Goal: Book appointment/travel/reservation

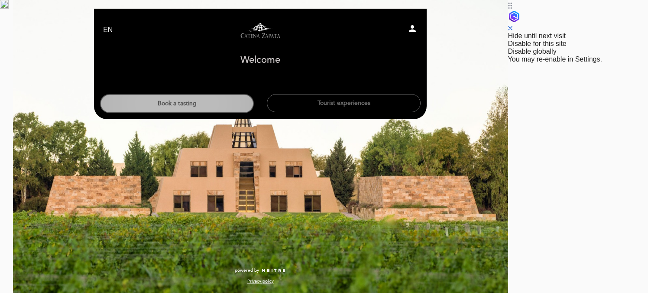
click at [254, 100] on button "Book a tasting" at bounding box center [177, 103] width 154 height 19
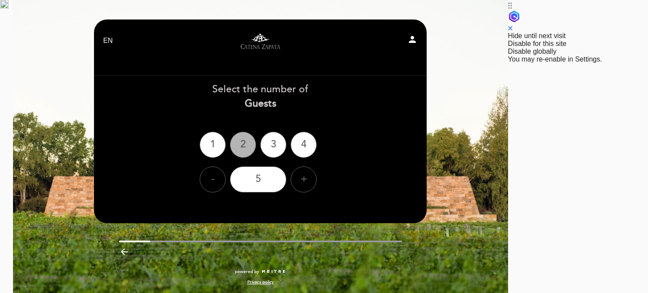
click at [256, 135] on div "2" at bounding box center [243, 145] width 26 height 26
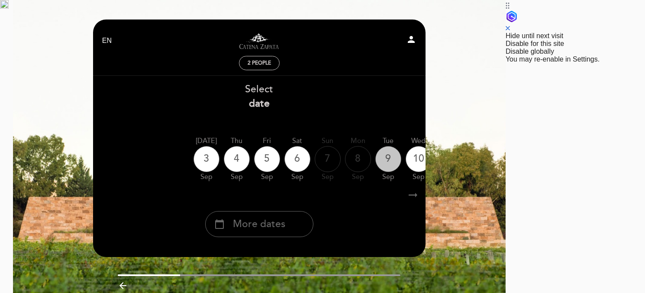
click at [401, 160] on div "9" at bounding box center [388, 159] width 26 height 26
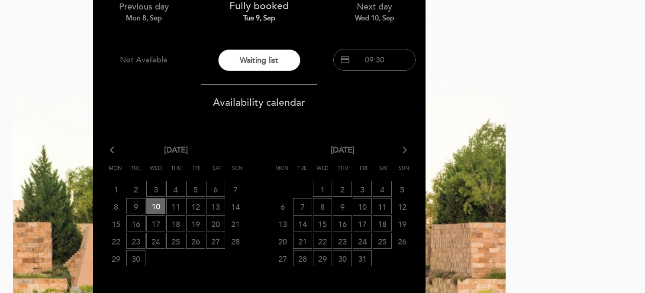
scroll to position [92, 0]
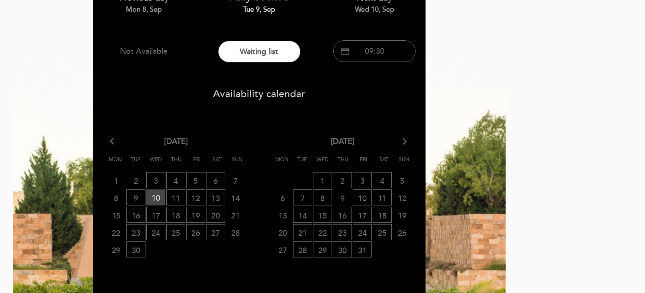
click at [165, 189] on span "10 RESERVATIONS AVAILABLE" at bounding box center [155, 197] width 19 height 16
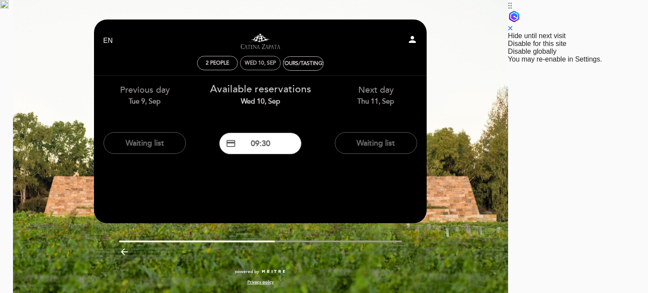
click at [276, 60] on div "Wed 10, Sep" at bounding box center [260, 63] width 31 height 6
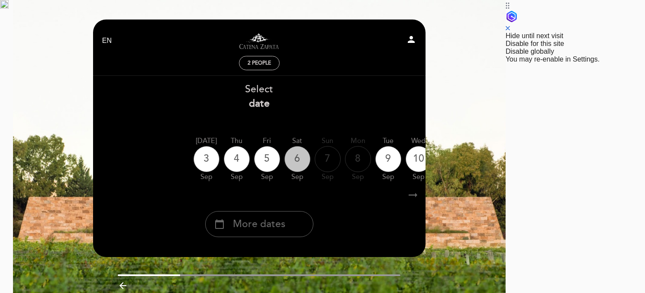
click at [311, 157] on div "6" at bounding box center [298, 159] width 26 height 26
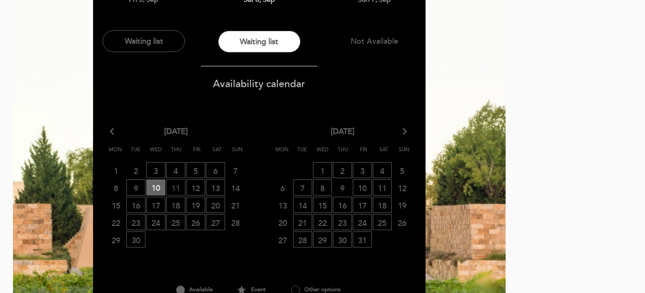
scroll to position [119, 0]
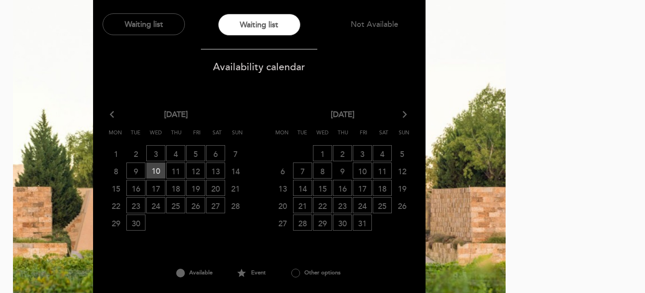
click at [165, 163] on span "10 RESERVATIONS AVAILABLE" at bounding box center [155, 170] width 19 height 16
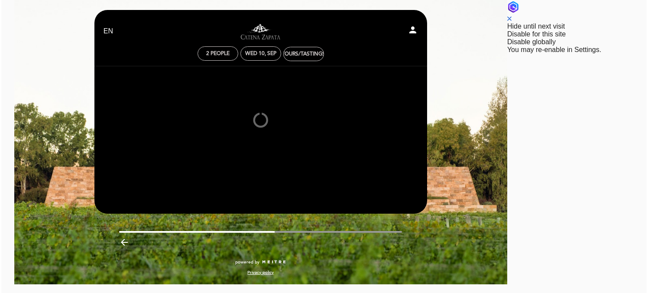
scroll to position [0, 0]
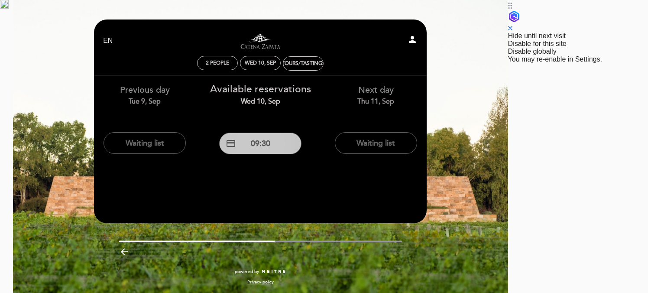
click at [301, 133] on button "credit_card 09:30" at bounding box center [260, 144] width 82 height 22
click at [508, 54] on div "EN ES PT Visitas y degustaciones en La Pirámide person 2 people Wed 10, Sep 09:…" at bounding box center [260, 156] width 495 height 294
click at [508, 132] on div "EN ES PT Visitas y degustaciones en La Pirámide person 2 people Wed 10, Sep 09:…" at bounding box center [260, 156] width 495 height 294
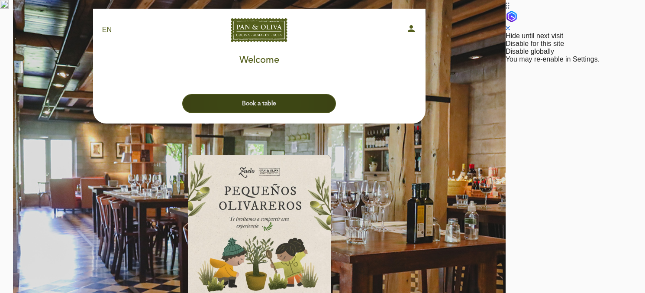
click at [336, 94] on button "Book a table" at bounding box center [259, 103] width 154 height 19
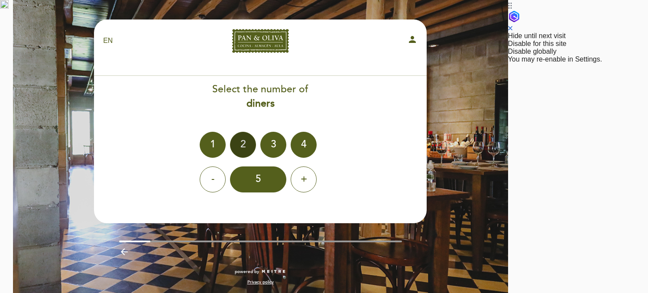
click at [256, 133] on div "2" at bounding box center [243, 145] width 26 height 26
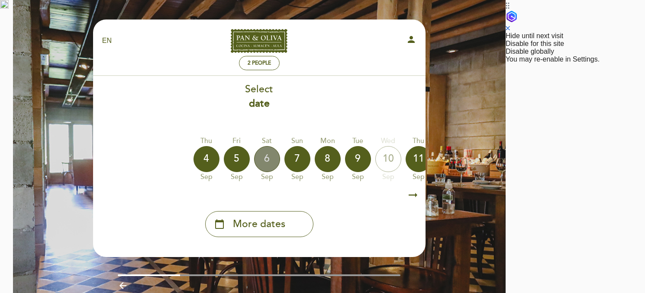
click at [280, 154] on div "6" at bounding box center [267, 159] width 26 height 26
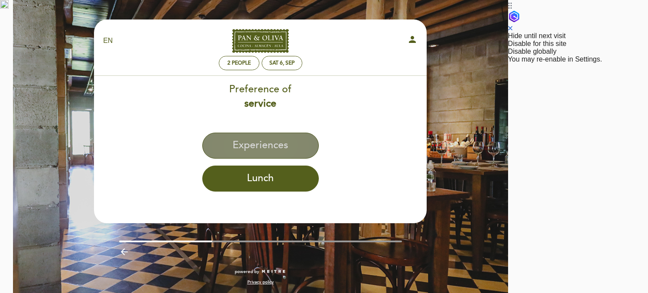
click at [319, 145] on button "Experiences" at bounding box center [260, 146] width 116 height 26
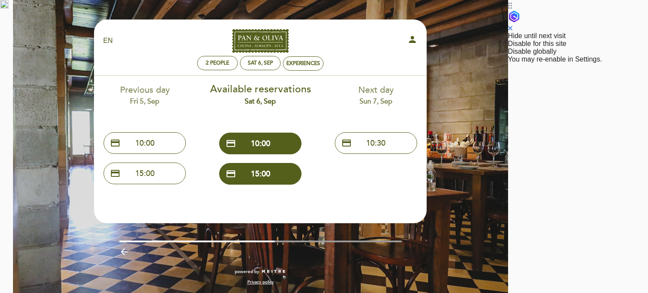
click at [508, 63] on div "EN ES PT Pan & [PERSON_NAME] person 2 people Sat 6, Sep Experiences Welcome Wel…" at bounding box center [260, 156] width 495 height 294
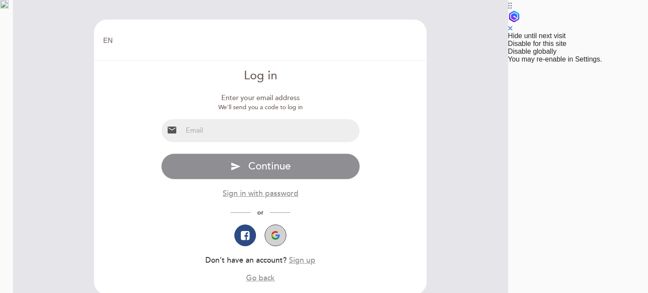
click at [280, 231] on img "button" at bounding box center [275, 235] width 9 height 9
